Goal: Information Seeking & Learning: Learn about a topic

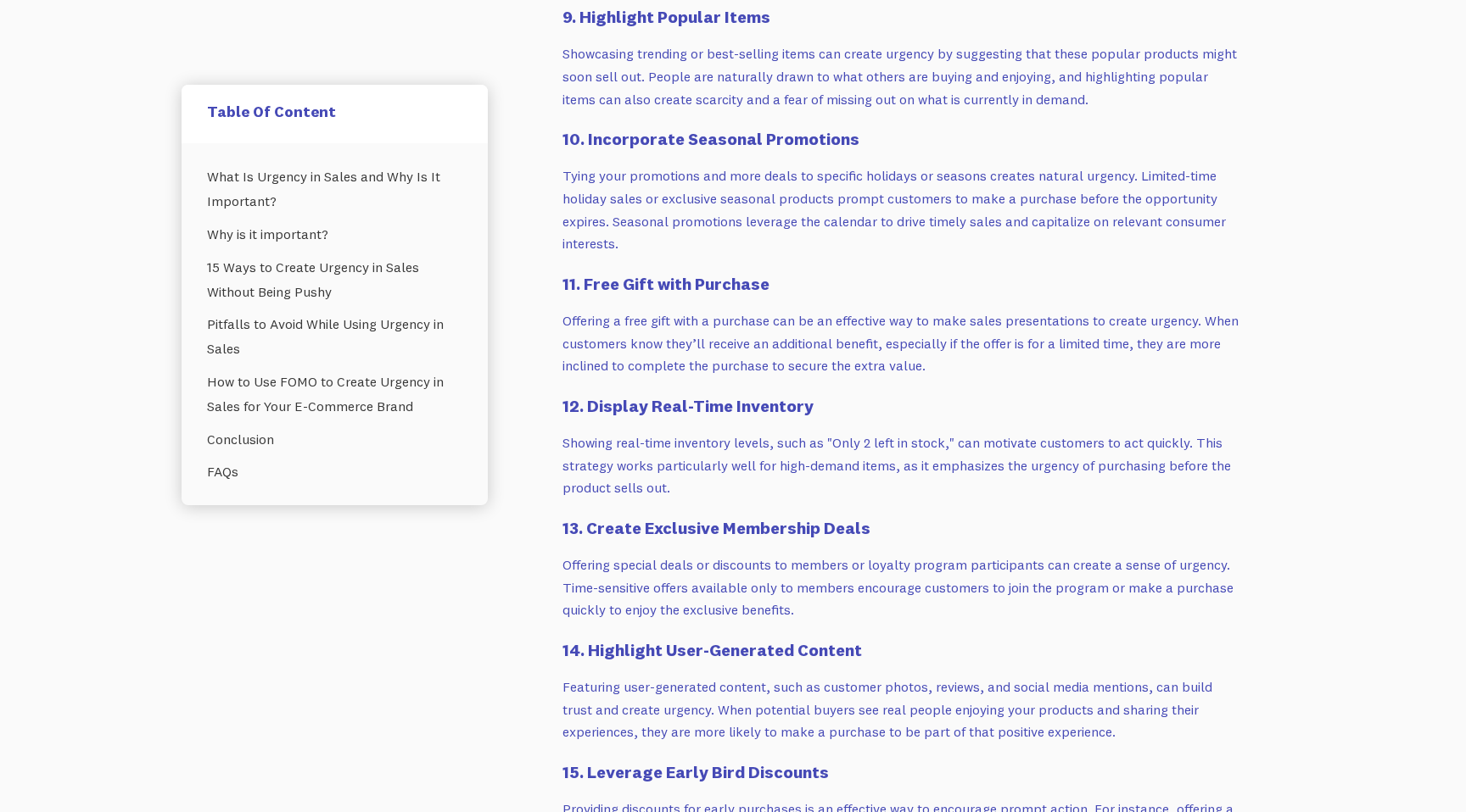
click at [660, 217] on p "Tying your promotions and more deals to specific holidays or seasons creates na…" at bounding box center [901, 209] width 678 height 91
drag, startPoint x: 560, startPoint y: 249, endPoint x: 828, endPoint y: 261, distance: 268.3
click at [828, 261] on div "Did you know that people’s attention spans are getting shorter these days? We o…" at bounding box center [901, 579] width 719 height 5872
drag, startPoint x: 565, startPoint y: 373, endPoint x: 830, endPoint y: 382, distance: 265.2
click at [830, 394] on h4 "12. Display Real-Time Inventory" at bounding box center [901, 406] width 678 height 24
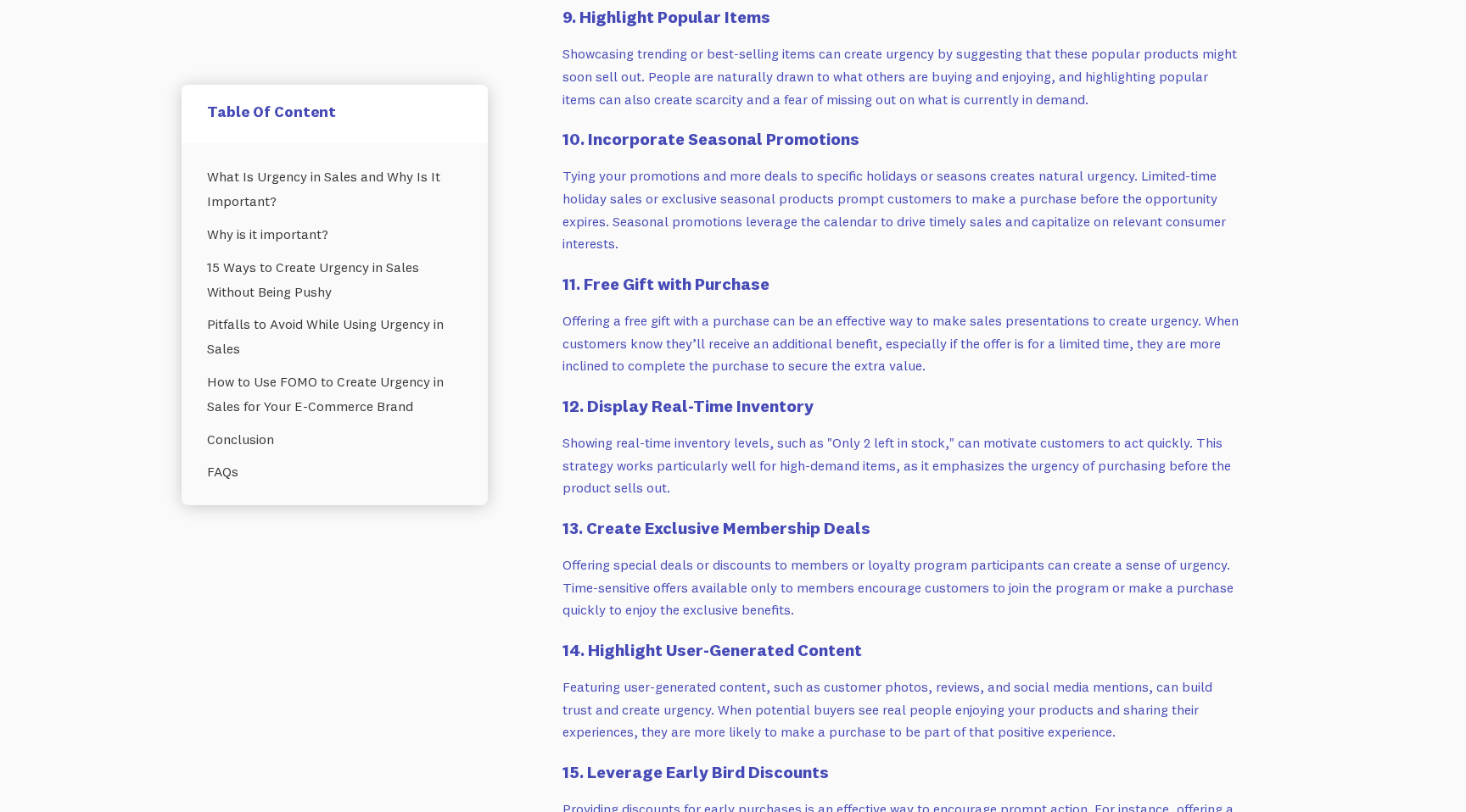
drag, startPoint x: 590, startPoint y: 369, endPoint x: 824, endPoint y: 374, distance: 234.1
click at [824, 394] on h4 "12. Display Real-Time Inventory" at bounding box center [901, 406] width 678 height 24
click at [829, 394] on h4 "12. Display Real-Time Inventory" at bounding box center [901, 406] width 678 height 24
drag, startPoint x: 582, startPoint y: 491, endPoint x: 884, endPoint y: 501, distance: 302.2
click at [884, 516] on h4 "13. Create Exclusive Membership Deals" at bounding box center [901, 528] width 678 height 24
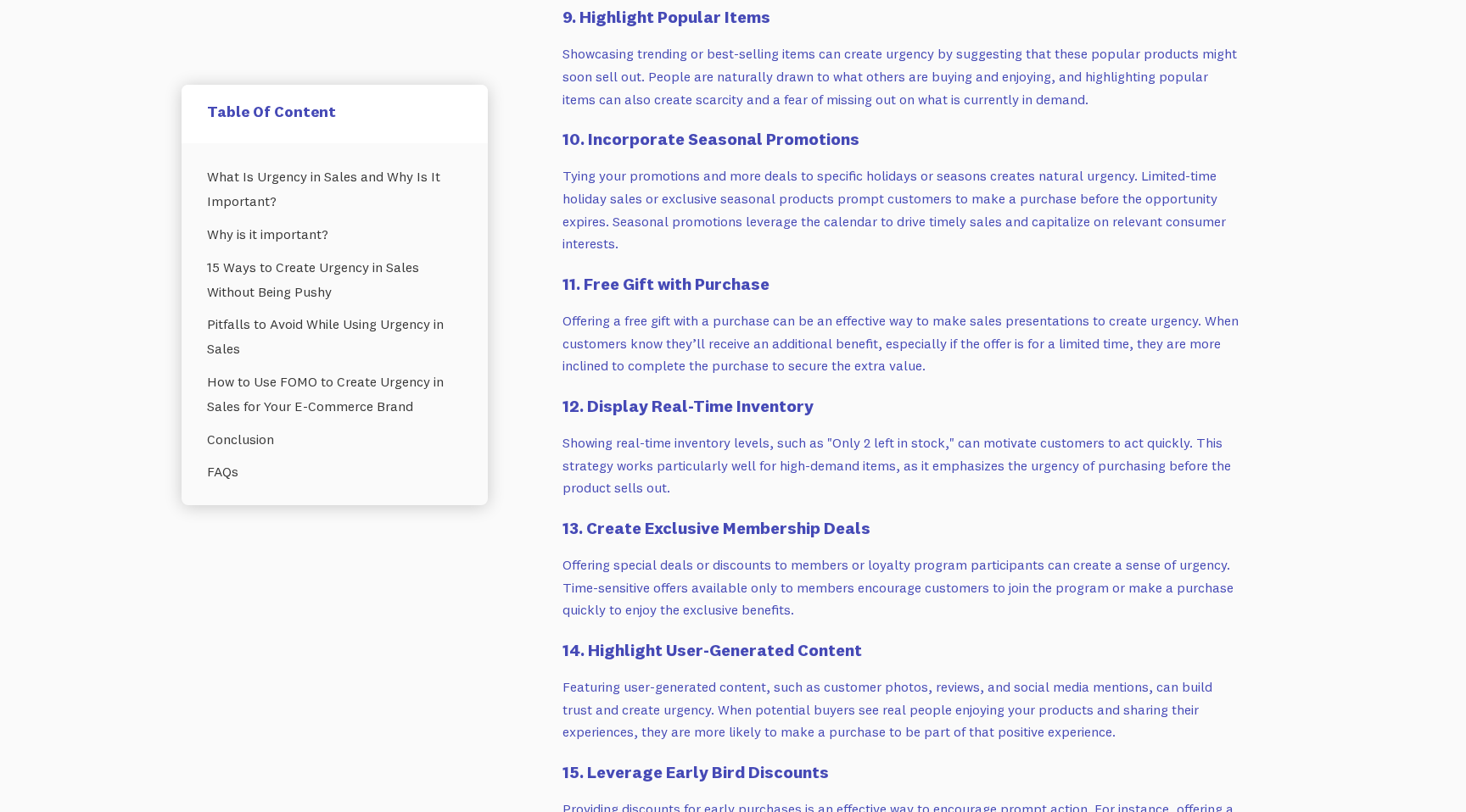
click at [891, 516] on h4 "13. Create Exclusive Membership Deals" at bounding box center [901, 528] width 678 height 24
drag, startPoint x: 860, startPoint y: 611, endPoint x: 591, endPoint y: 618, distance: 269.1
click at [591, 638] on h4 "14. Highlight User-Generated Content" at bounding box center [901, 650] width 678 height 24
click at [680, 598] on div "Did you know that people’s attention spans are getting shorter these days? We o…" at bounding box center [901, 792] width 678 height 5447
